Goal: Communication & Community: Answer question/provide support

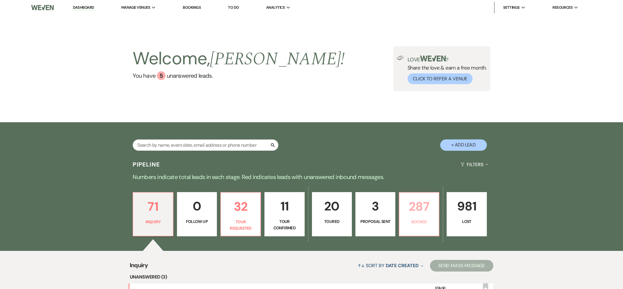
click at [414, 225] on p "Booked" at bounding box center [419, 222] width 32 height 6
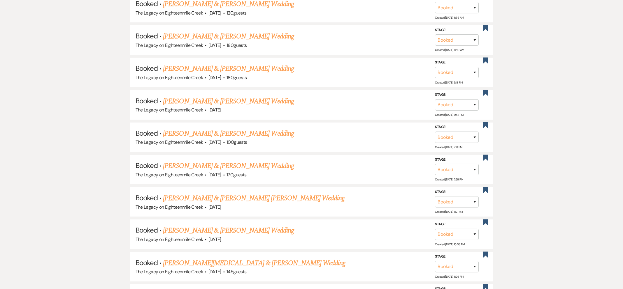
scroll to position [368, 0]
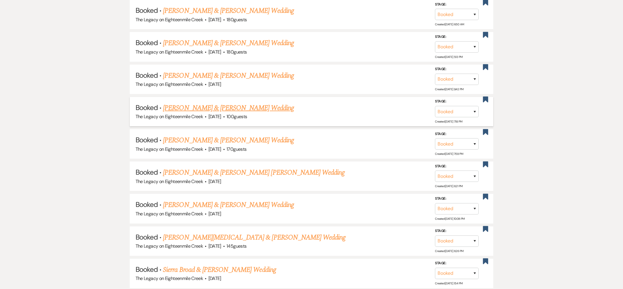
click at [217, 108] on link "[PERSON_NAME] & [PERSON_NAME] Wedding" at bounding box center [228, 108] width 131 height 10
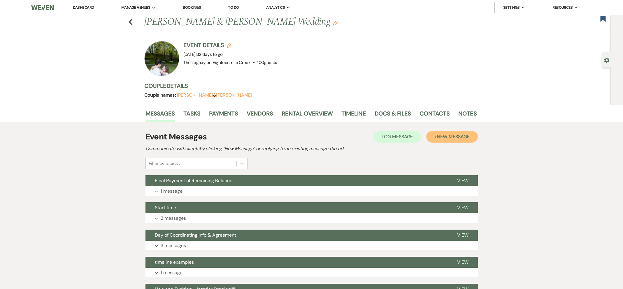
click at [438, 139] on span "New Message" at bounding box center [453, 137] width 32 height 6
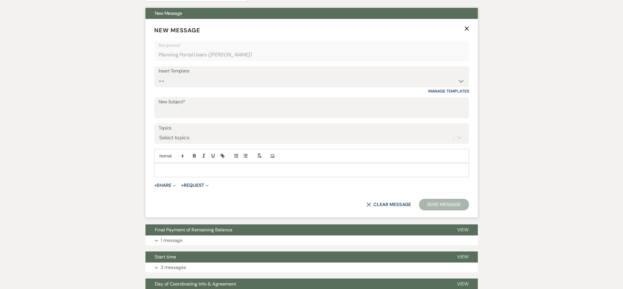
scroll to position [163, 0]
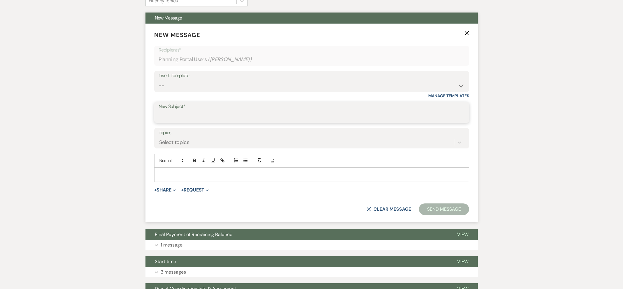
click at [188, 116] on input "New Subject*" at bounding box center [312, 116] width 306 height 11
type input "Planning Session [DATE]"
click at [190, 175] on p at bounding box center [311, 175] width 305 height 6
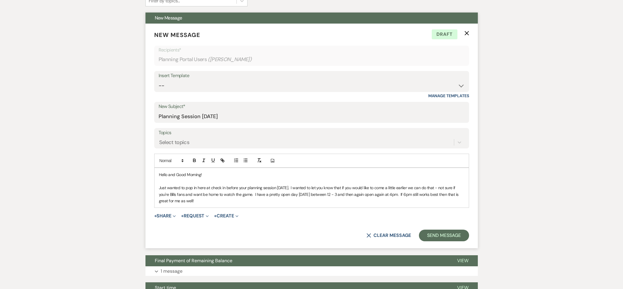
click at [251, 195] on p "Just wanted to pop in here at check in before your planning session [DATE]. I w…" at bounding box center [311, 195] width 305 height 20
click at [367, 194] on p "Just wanted to pop in here at check in before your planning session [DATE]. I w…" at bounding box center [311, 195] width 305 height 20
click at [230, 203] on p "Just wanted to pop in here at check in before your planning session [DATE]. I w…" at bounding box center [311, 195] width 305 height 20
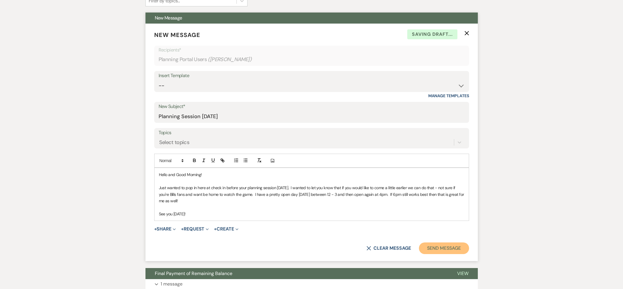
click at [453, 251] on button "Send Message" at bounding box center [444, 249] width 50 height 12
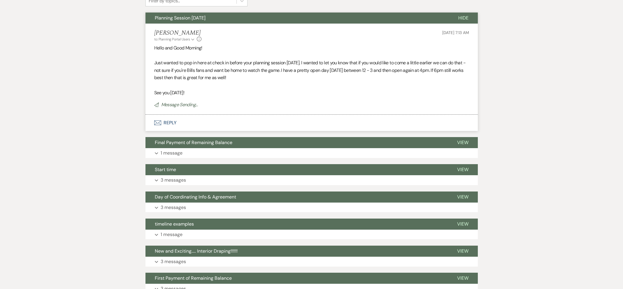
scroll to position [0, 0]
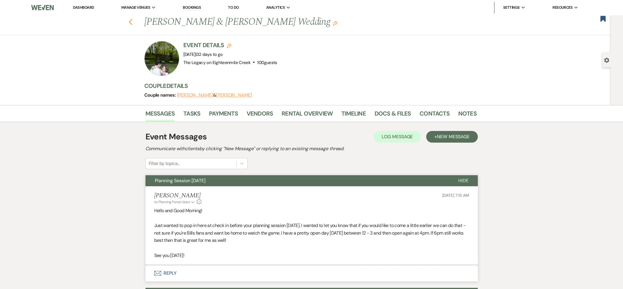
click at [129, 21] on icon "Previous" at bounding box center [131, 22] width 4 height 7
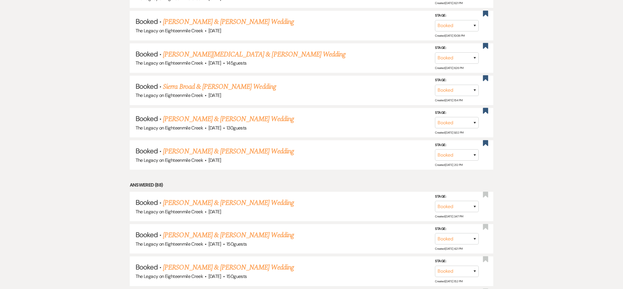
scroll to position [549, 0]
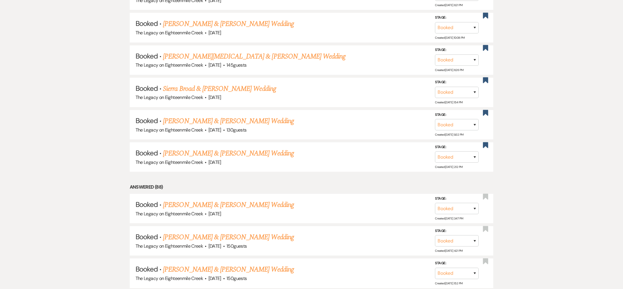
click at [483, 142] on use "button" at bounding box center [485, 145] width 5 height 6
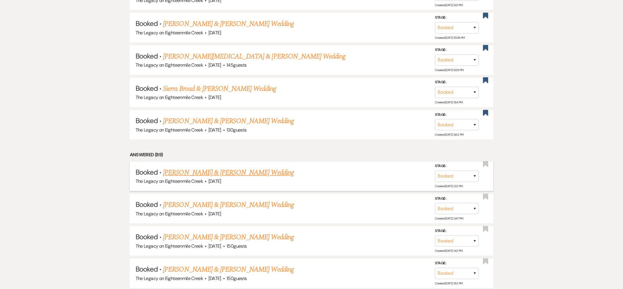
click at [266, 172] on link "[PERSON_NAME] & [PERSON_NAME] Wedding" at bounding box center [228, 173] width 131 height 10
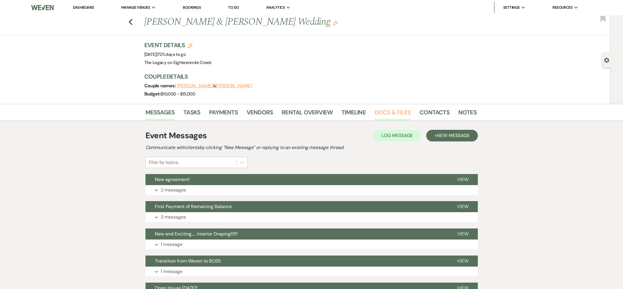
click at [383, 110] on link "Docs & Files" at bounding box center [393, 114] width 36 height 13
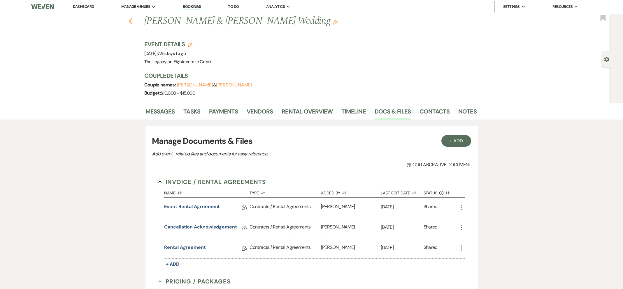
click at [129, 21] on icon "Previous" at bounding box center [131, 21] width 4 height 7
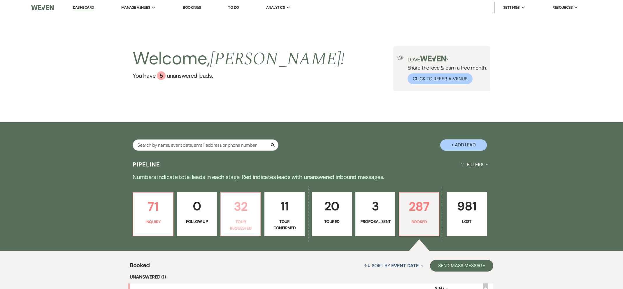
click at [242, 220] on p "Tour Requested" at bounding box center [240, 225] width 32 height 13
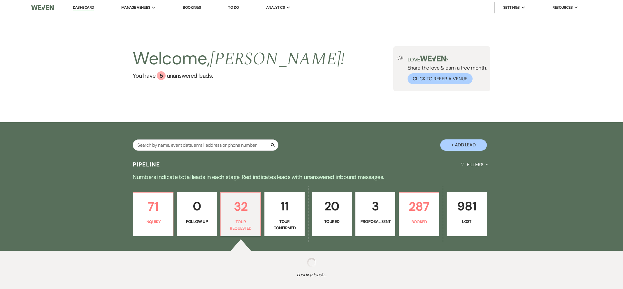
select select "2"
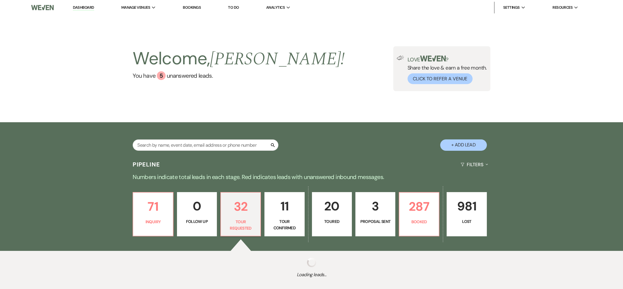
select select "2"
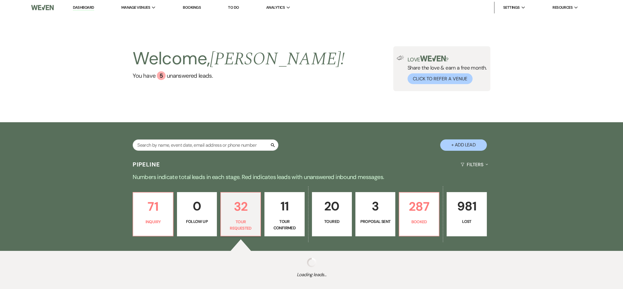
select select "2"
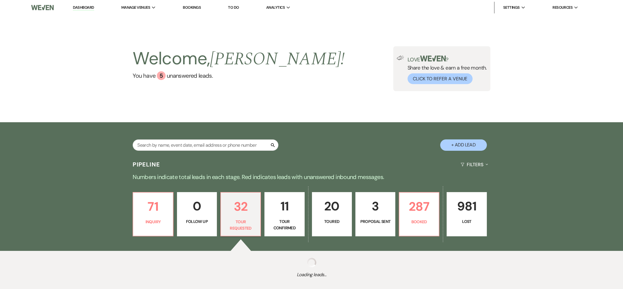
select select "2"
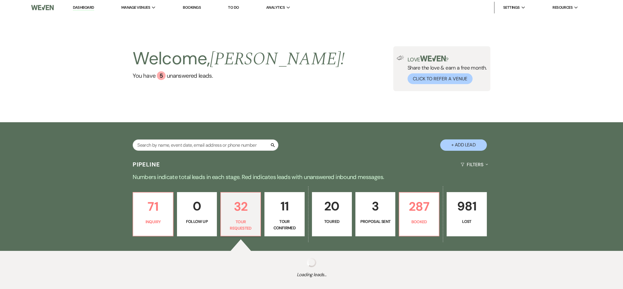
select select "2"
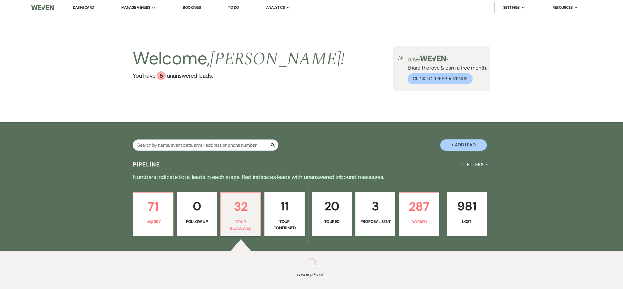
select select "2"
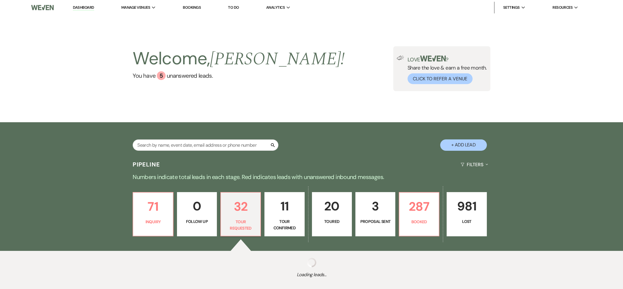
select select "2"
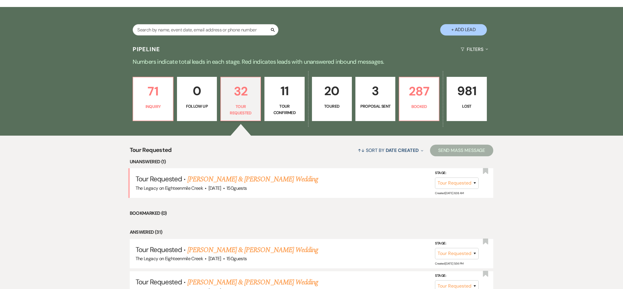
scroll to position [172, 0]
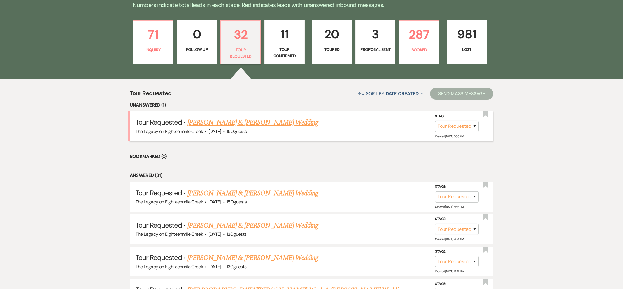
click at [248, 121] on link "[PERSON_NAME] & [PERSON_NAME] Wedding" at bounding box center [252, 122] width 131 height 10
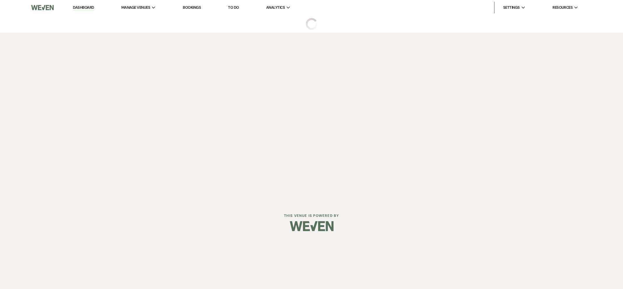
select select "2"
select select "5"
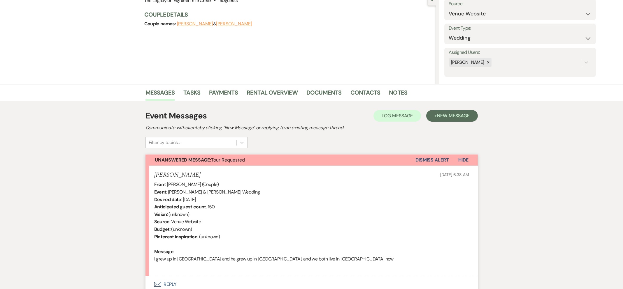
scroll to position [112, 0]
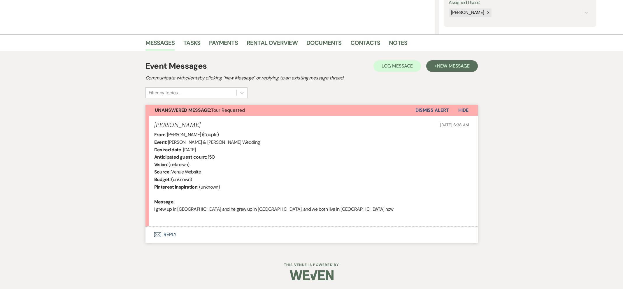
click at [170, 233] on button "Envelope Reply" at bounding box center [311, 235] width 332 height 16
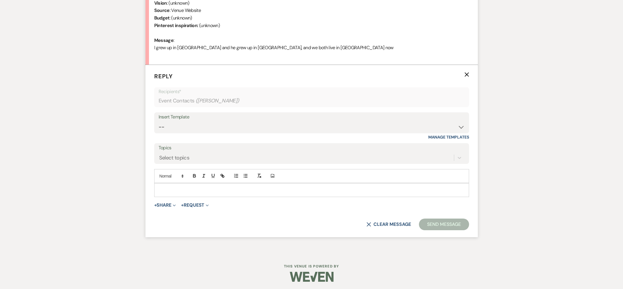
scroll to position [275, 0]
click at [217, 125] on select "-- Inquiry Follow Up- Just checking in :) Tour Date/Time Confirmation Proposal …" at bounding box center [312, 125] width 306 height 11
select select "1786"
click at [159, 120] on select "-- Inquiry Follow Up- Just checking in :) Tour Date/Time Confirmation Proposal …" at bounding box center [312, 125] width 306 height 11
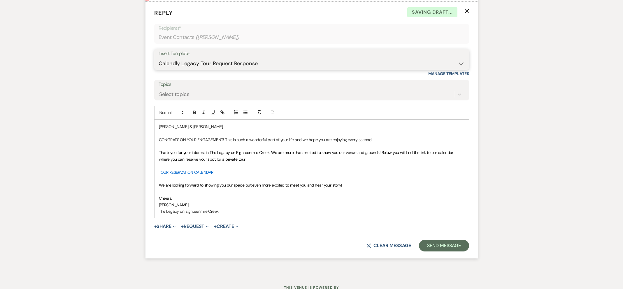
scroll to position [360, 0]
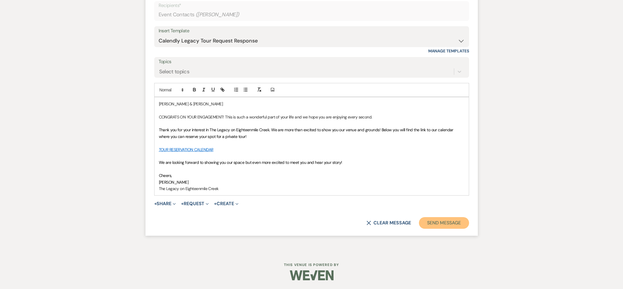
click at [428, 221] on button "Send Message" at bounding box center [444, 223] width 50 height 12
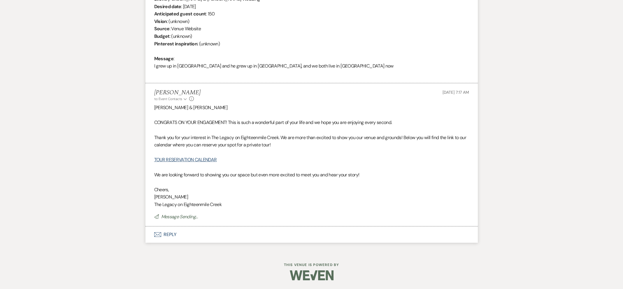
scroll to position [0, 0]
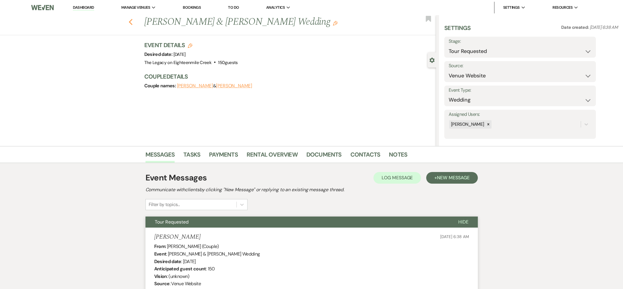
click at [131, 22] on icon "Previous" at bounding box center [131, 22] width 4 height 7
select select "2"
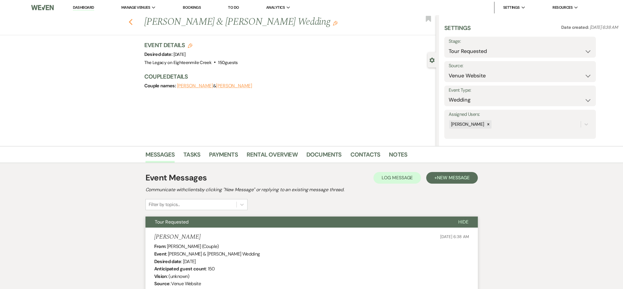
select select "2"
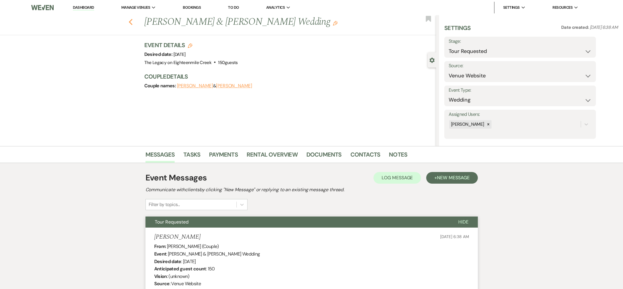
select select "2"
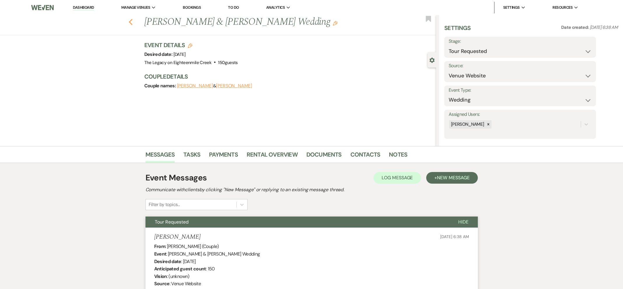
select select "2"
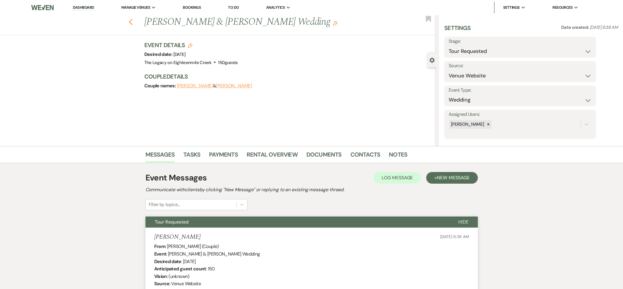
select select "2"
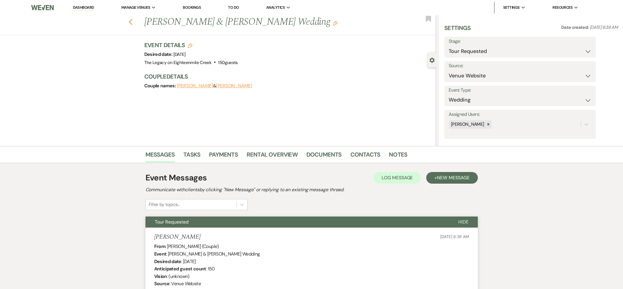
select select "2"
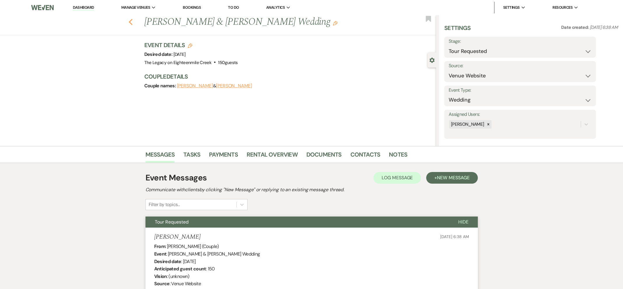
select select "2"
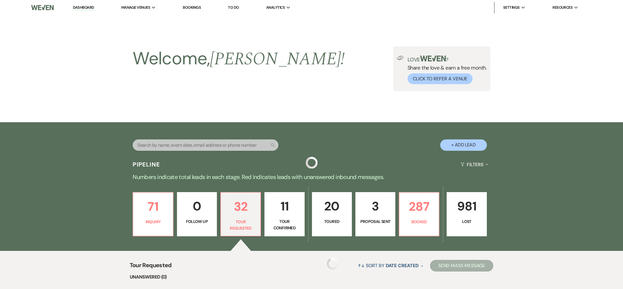
scroll to position [172, 0]
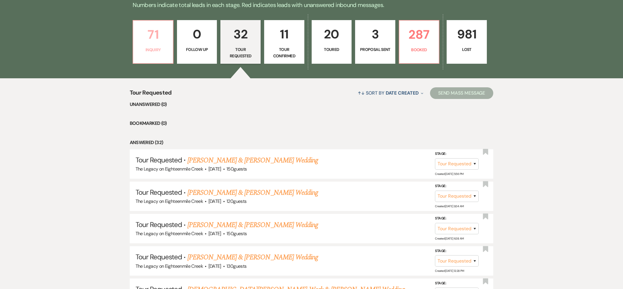
click at [159, 53] on link "71 Inquiry" at bounding box center [153, 42] width 41 height 44
